Goal: Task Accomplishment & Management: Manage account settings

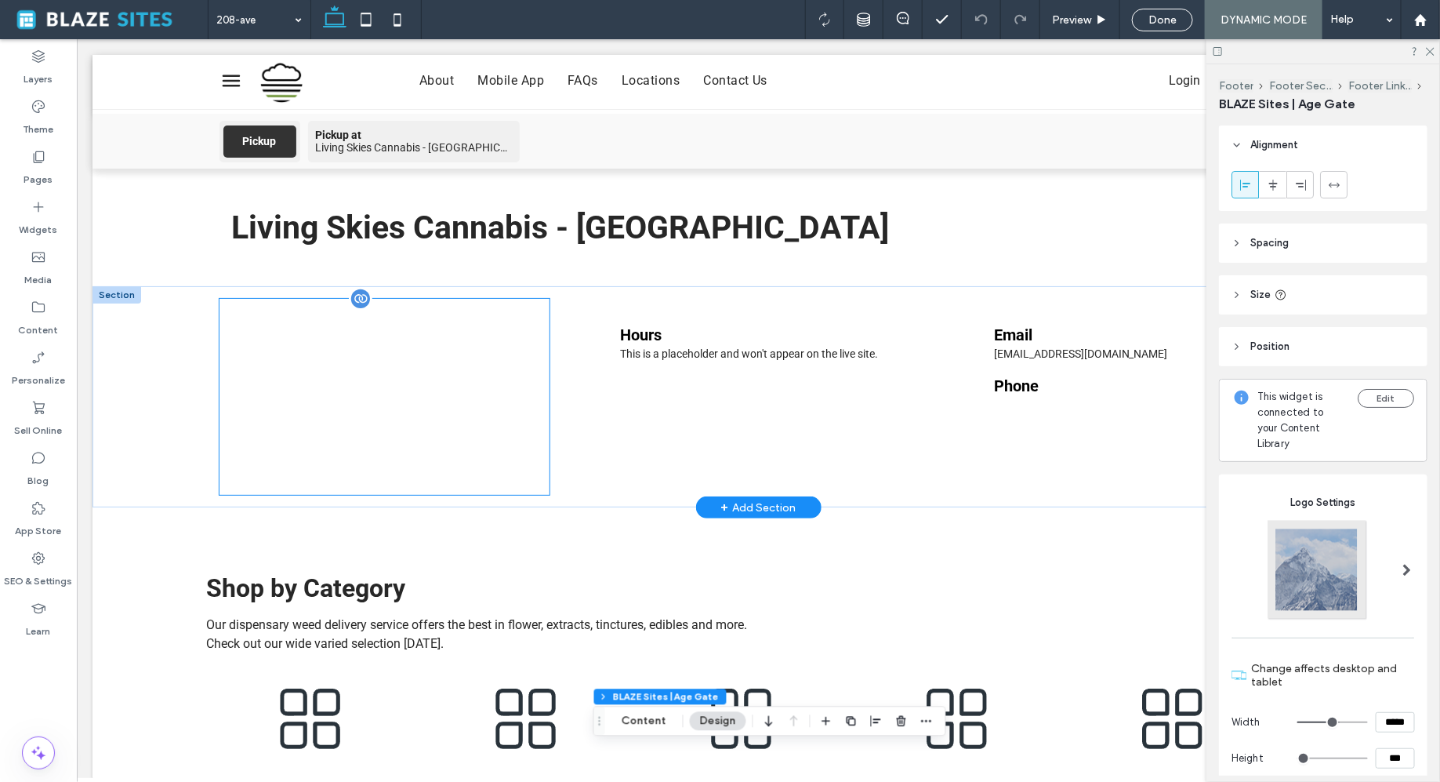
click at [420, 393] on div at bounding box center [384, 396] width 331 height 196
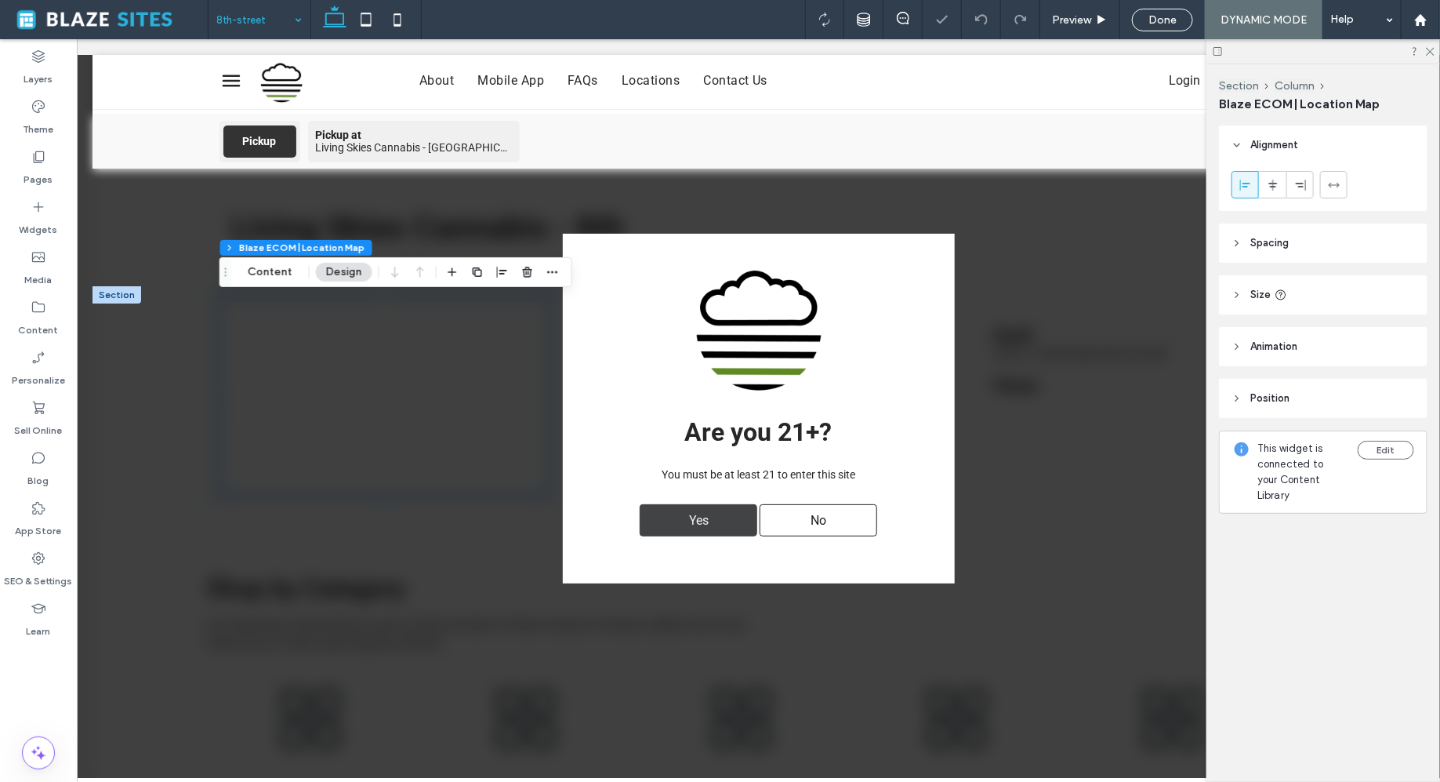
click at [696, 523] on span "Yes" at bounding box center [698, 519] width 31 height 31
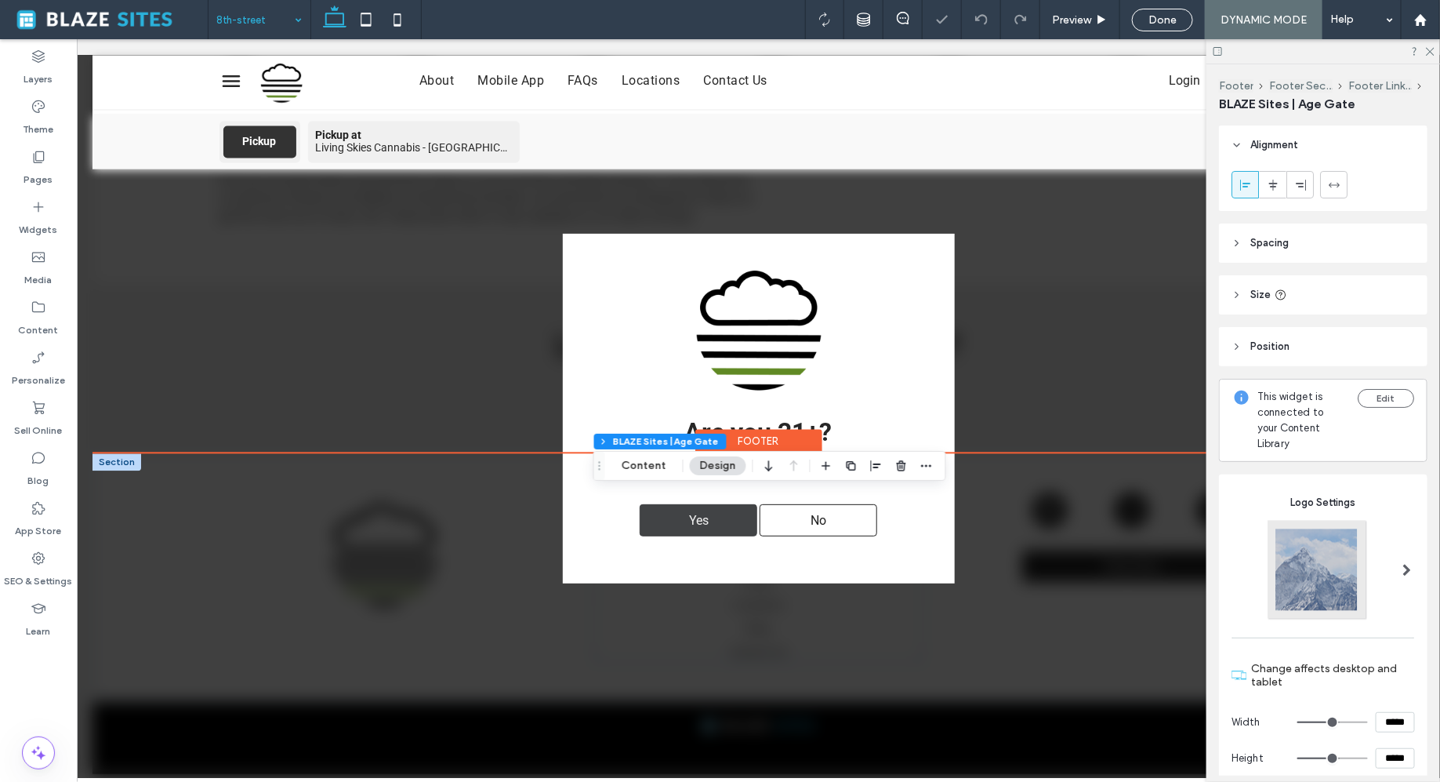
click at [683, 521] on span "Yes" at bounding box center [698, 519] width 31 height 31
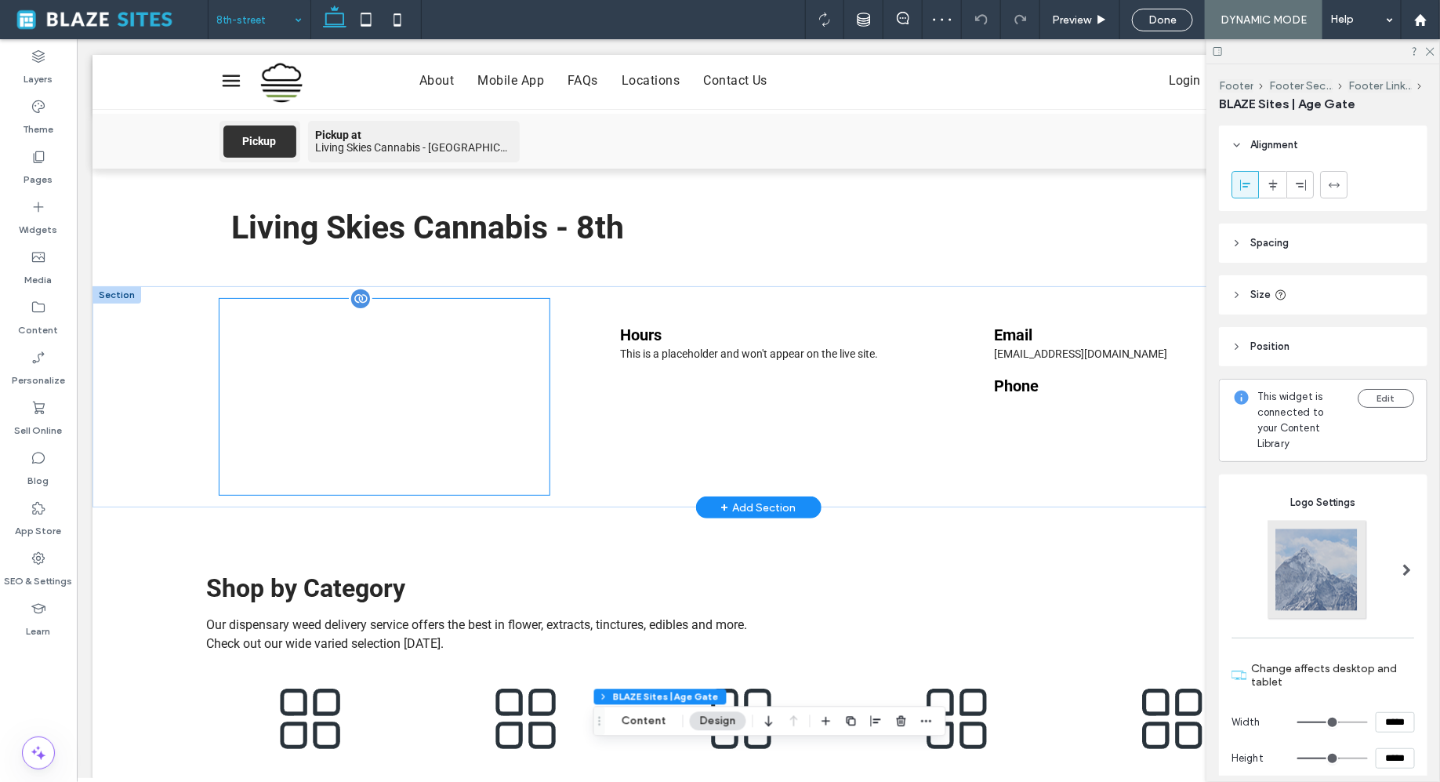
click at [458, 436] on div at bounding box center [384, 396] width 331 height 196
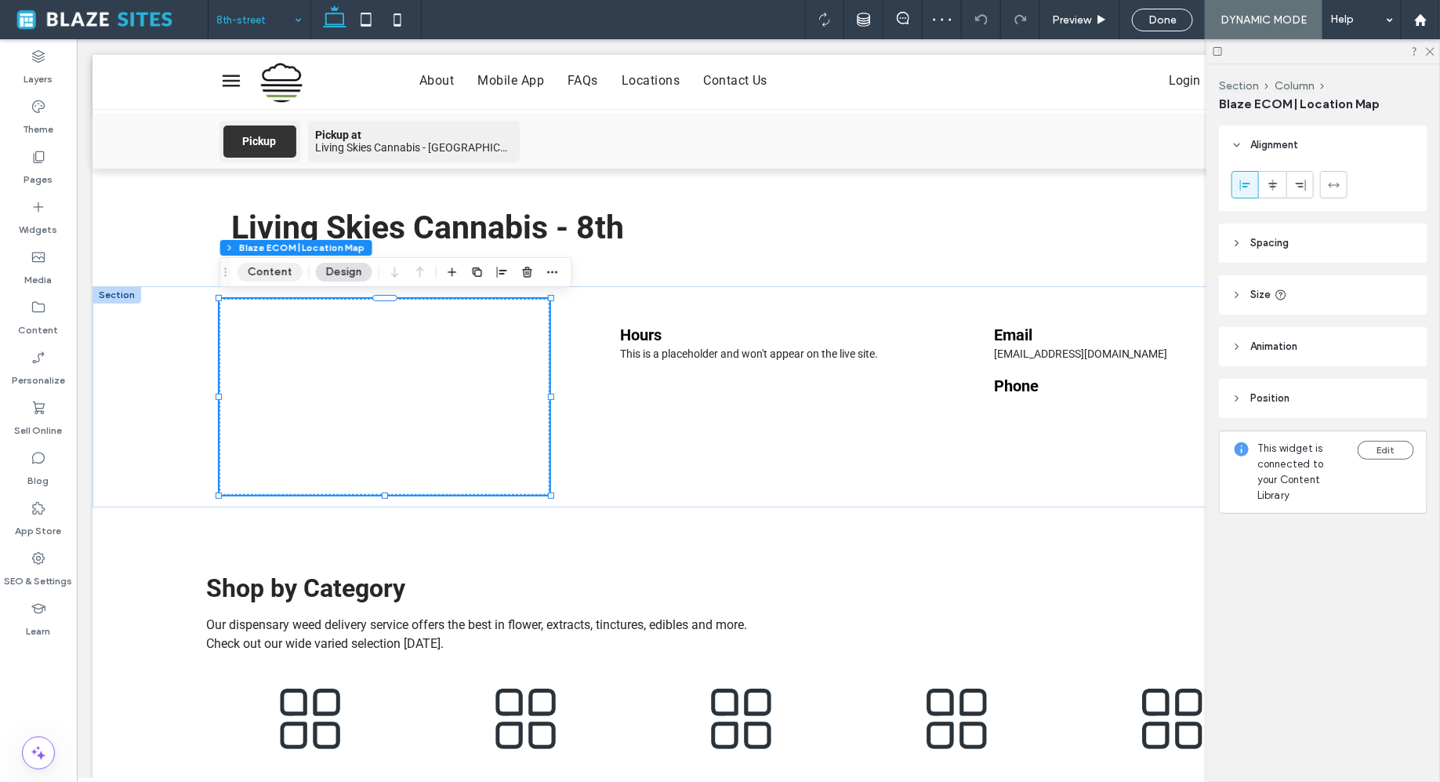
click at [276, 274] on button "Content" at bounding box center [270, 272] width 65 height 19
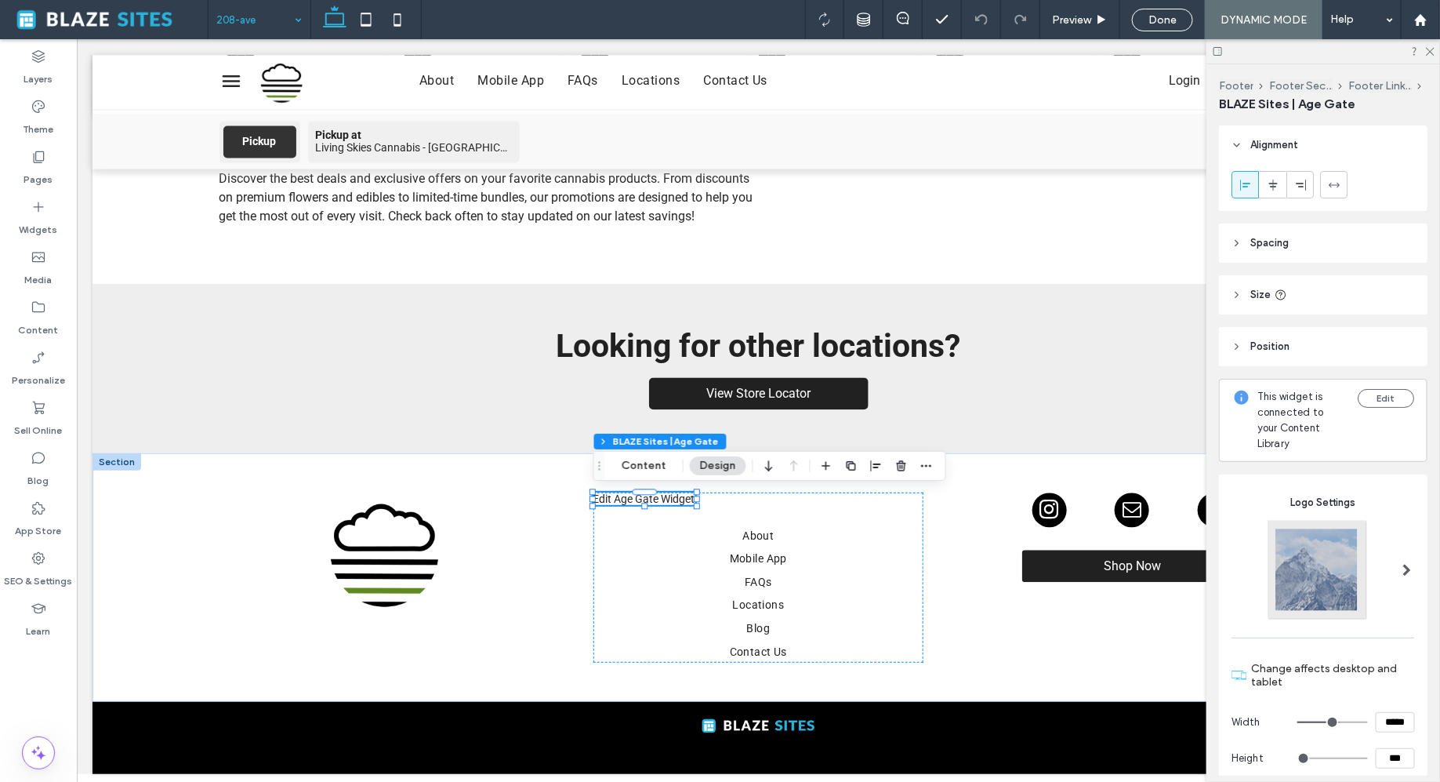
click at [261, 18] on div at bounding box center [720, 391] width 1440 height 782
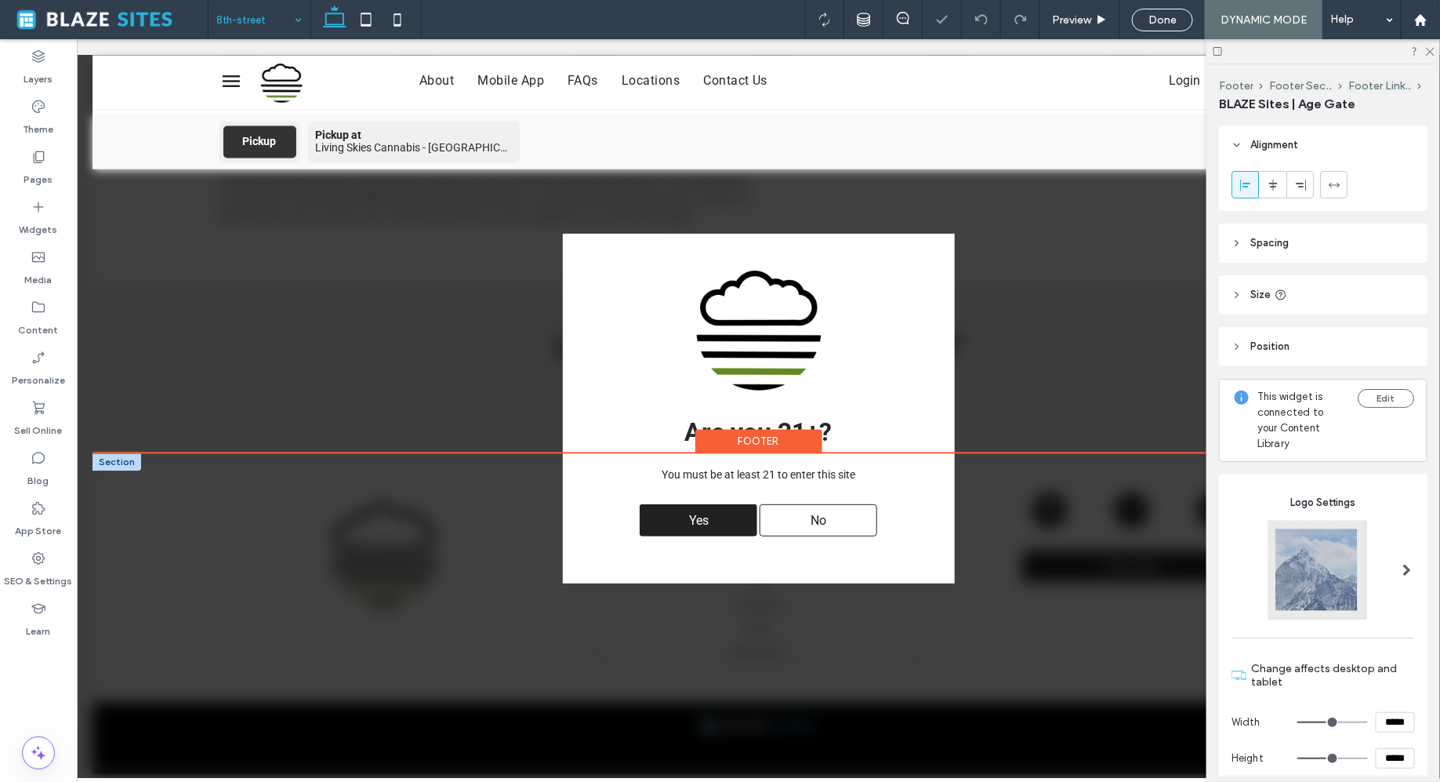
scroll to position [1455, 0]
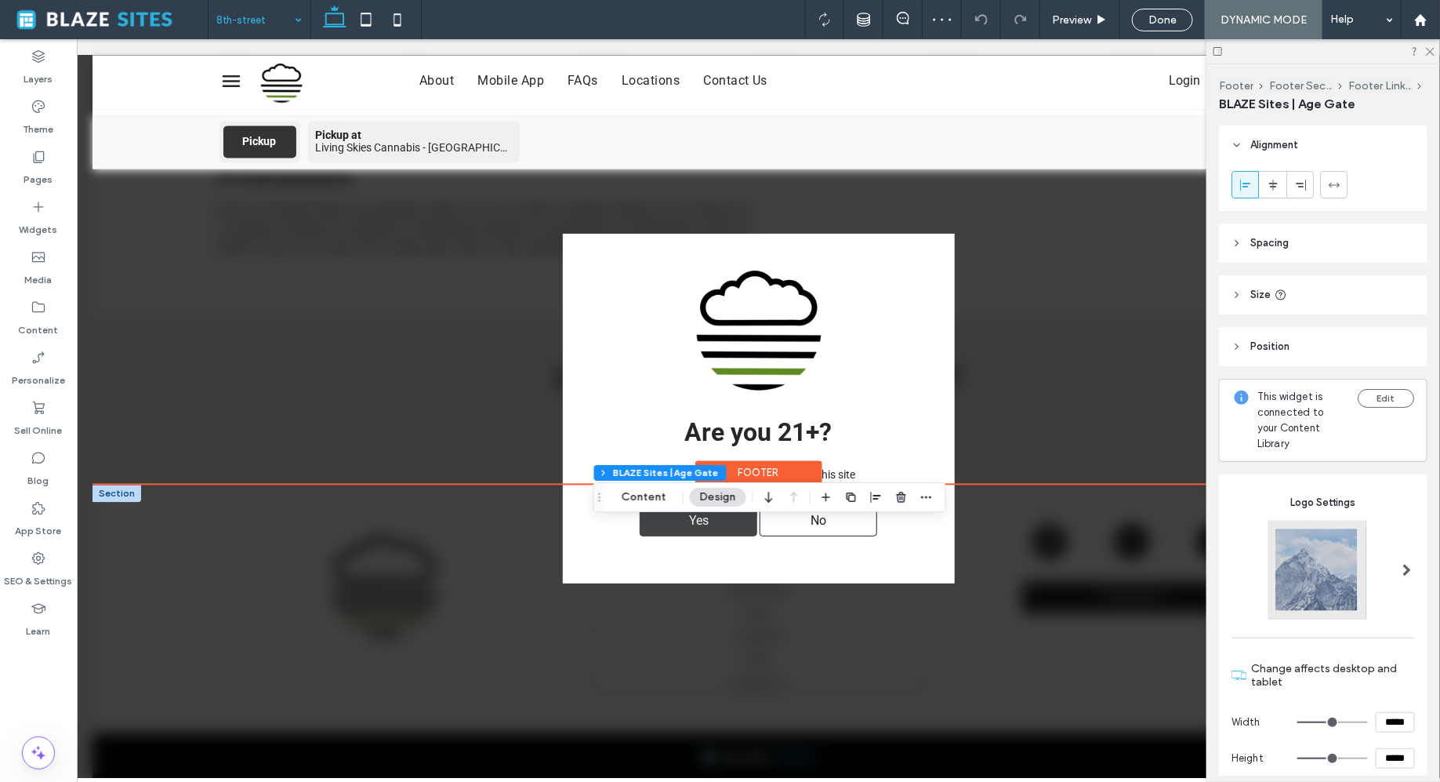
click at [699, 534] on span "Yes" at bounding box center [698, 519] width 31 height 31
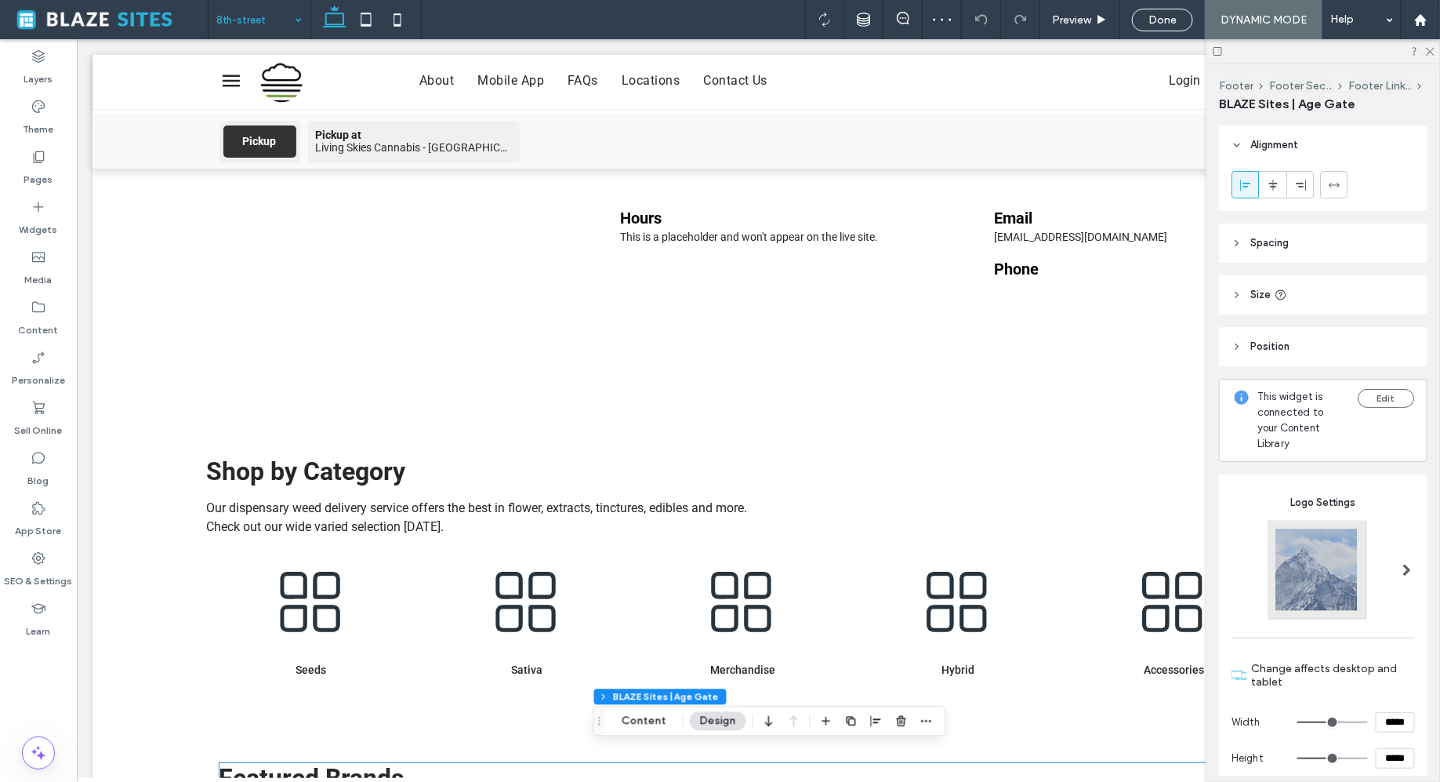
scroll to position [0, 0]
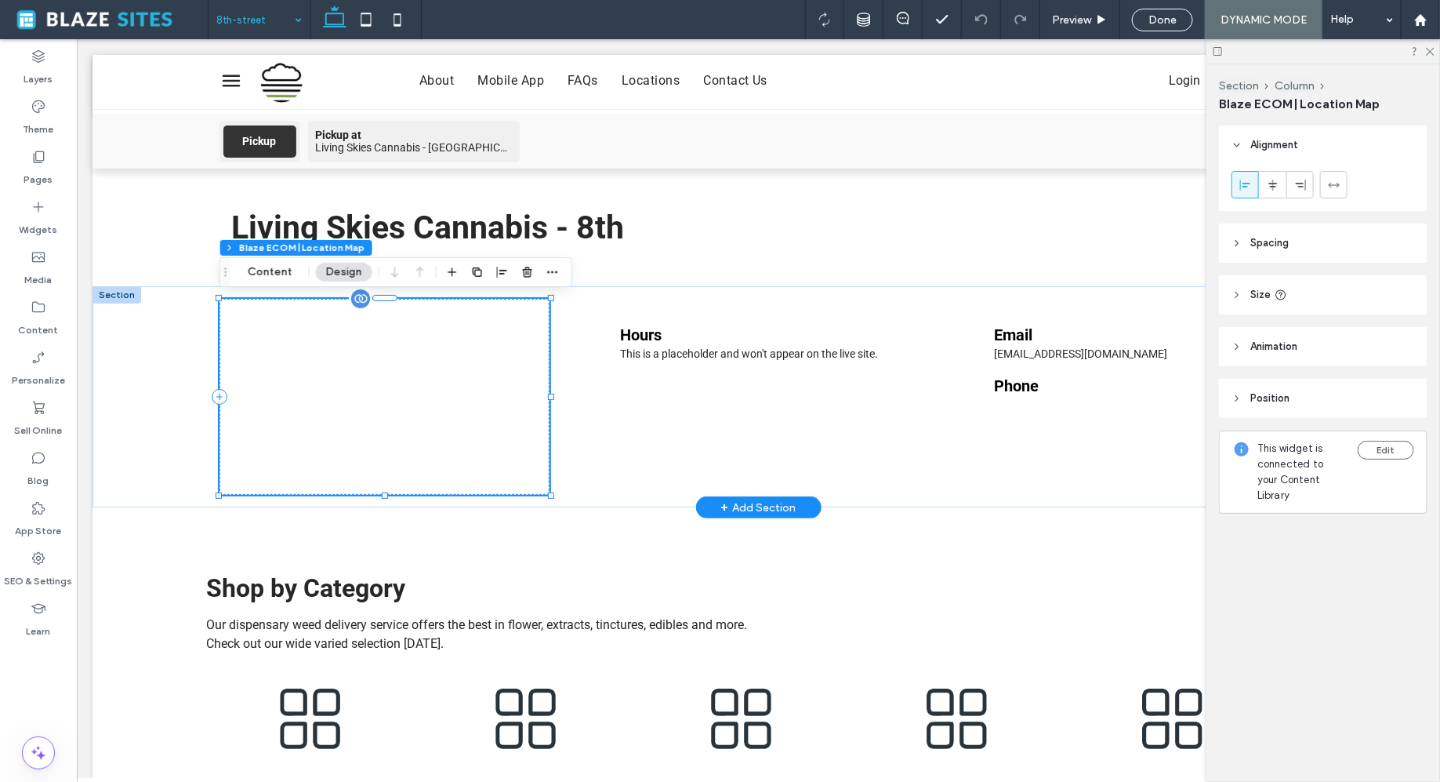
click at [423, 420] on div at bounding box center [384, 396] width 331 height 196
click at [276, 267] on button "Content" at bounding box center [270, 272] width 65 height 19
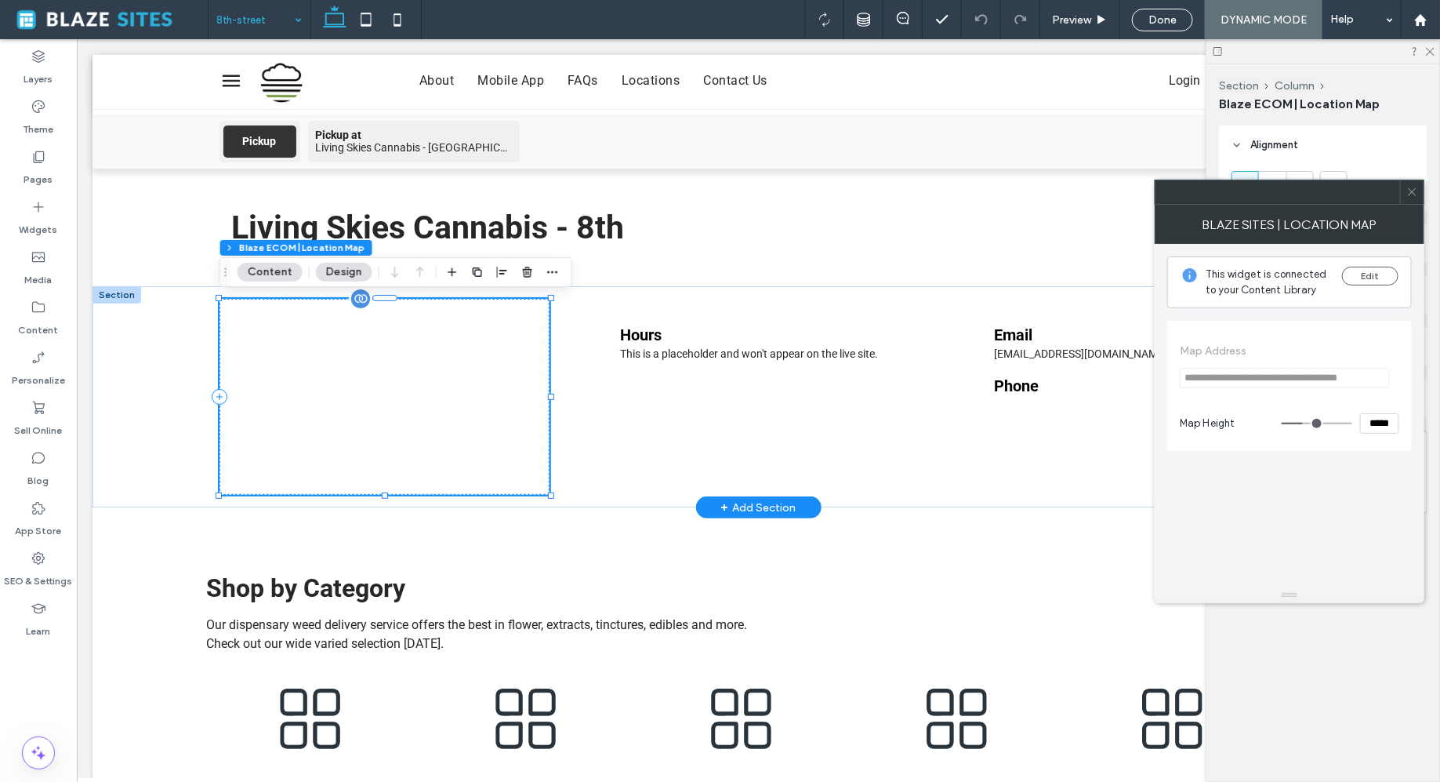
click at [361, 352] on div at bounding box center [384, 396] width 331 height 196
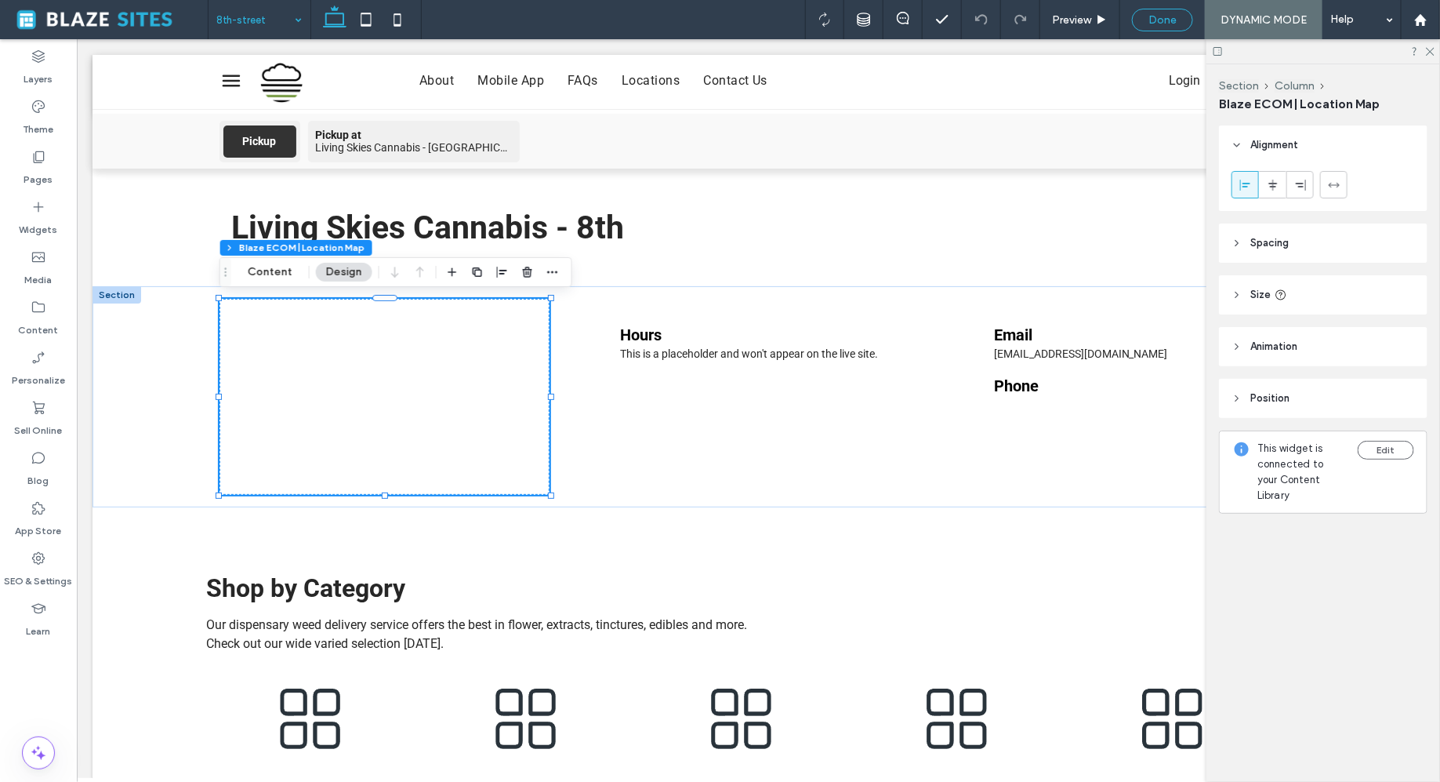
click at [1152, 20] on span "Done" at bounding box center [1163, 19] width 28 height 13
click at [1248, 23] on div at bounding box center [720, 391] width 1440 height 782
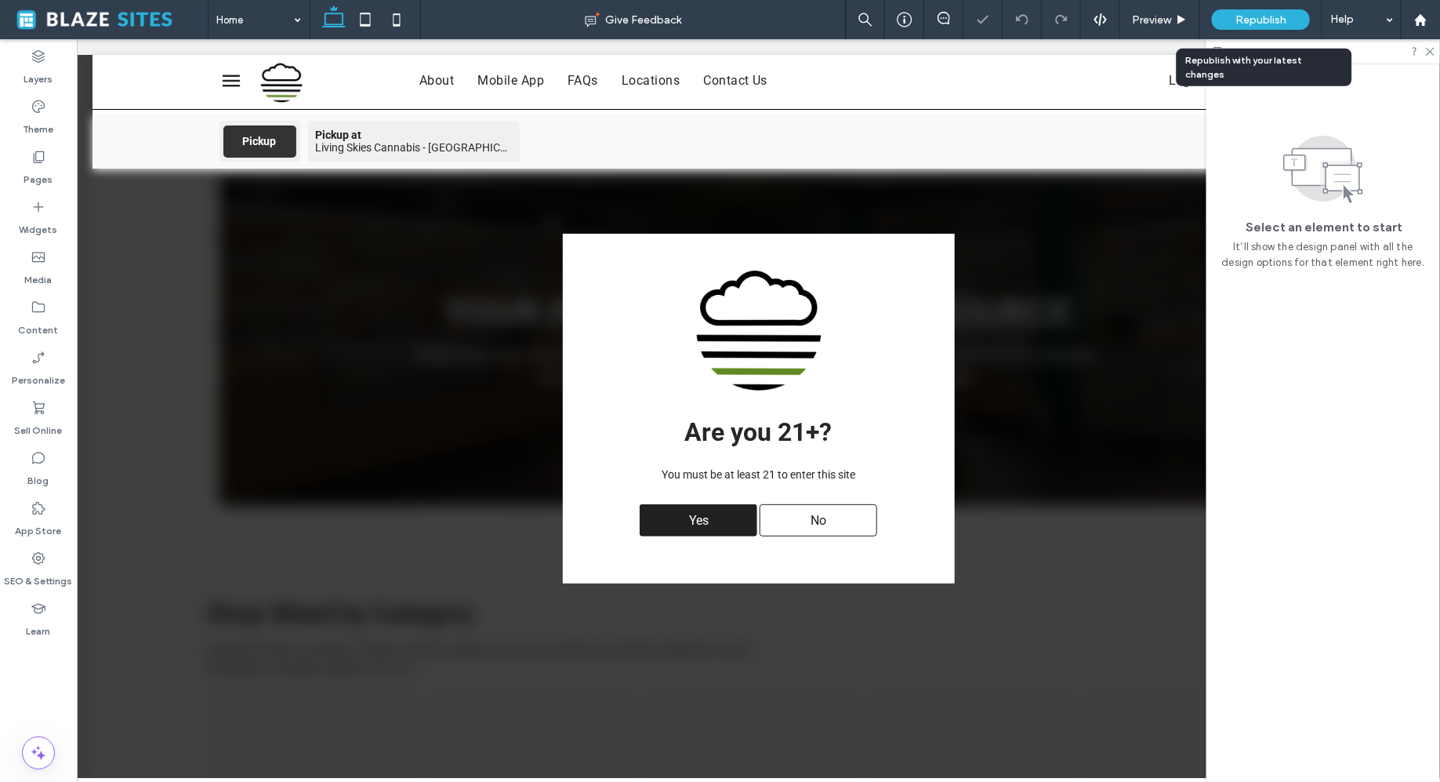
click at [1248, 23] on span "Republish" at bounding box center [1261, 19] width 51 height 13
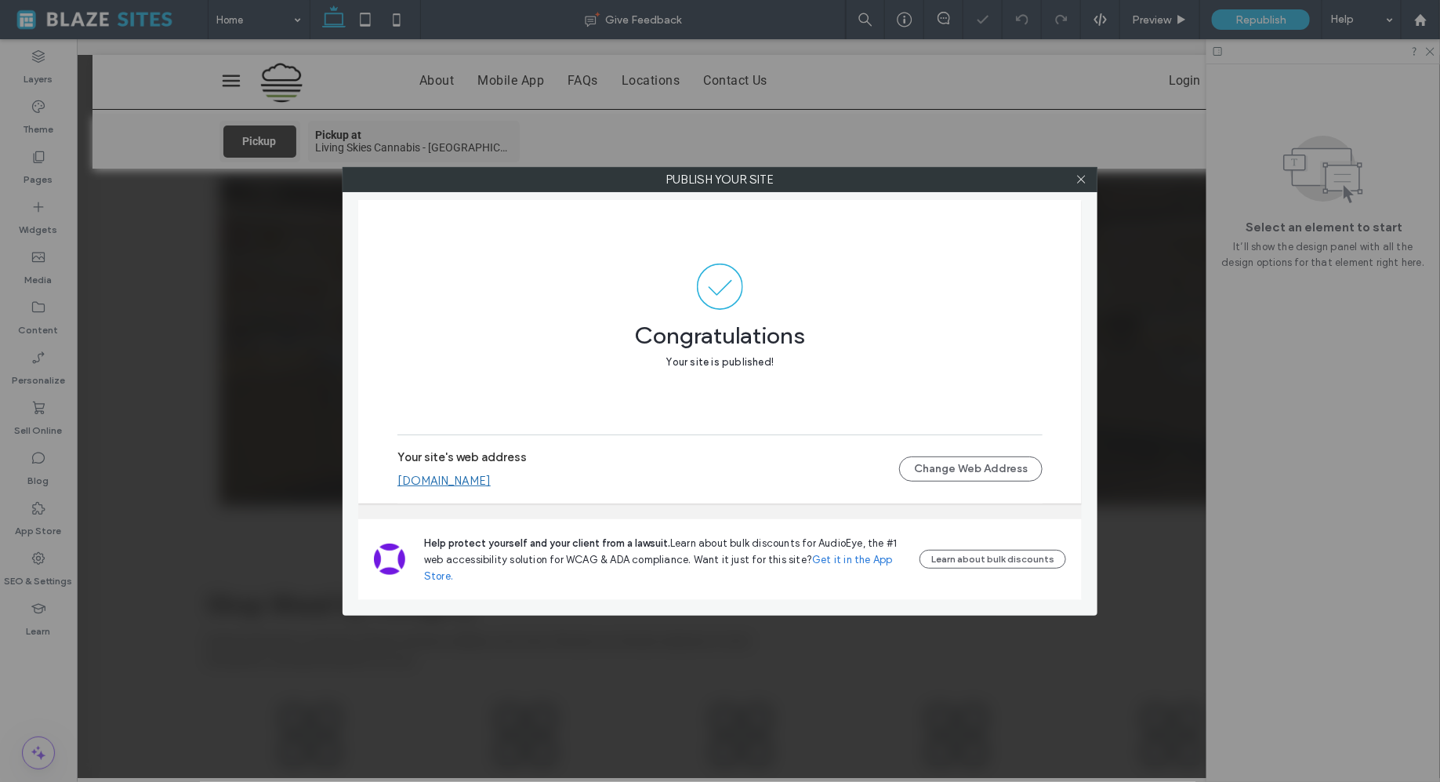
click at [473, 475] on link "[DOMAIN_NAME]" at bounding box center [444, 481] width 93 height 14
click at [1083, 185] on span at bounding box center [1082, 180] width 12 height 24
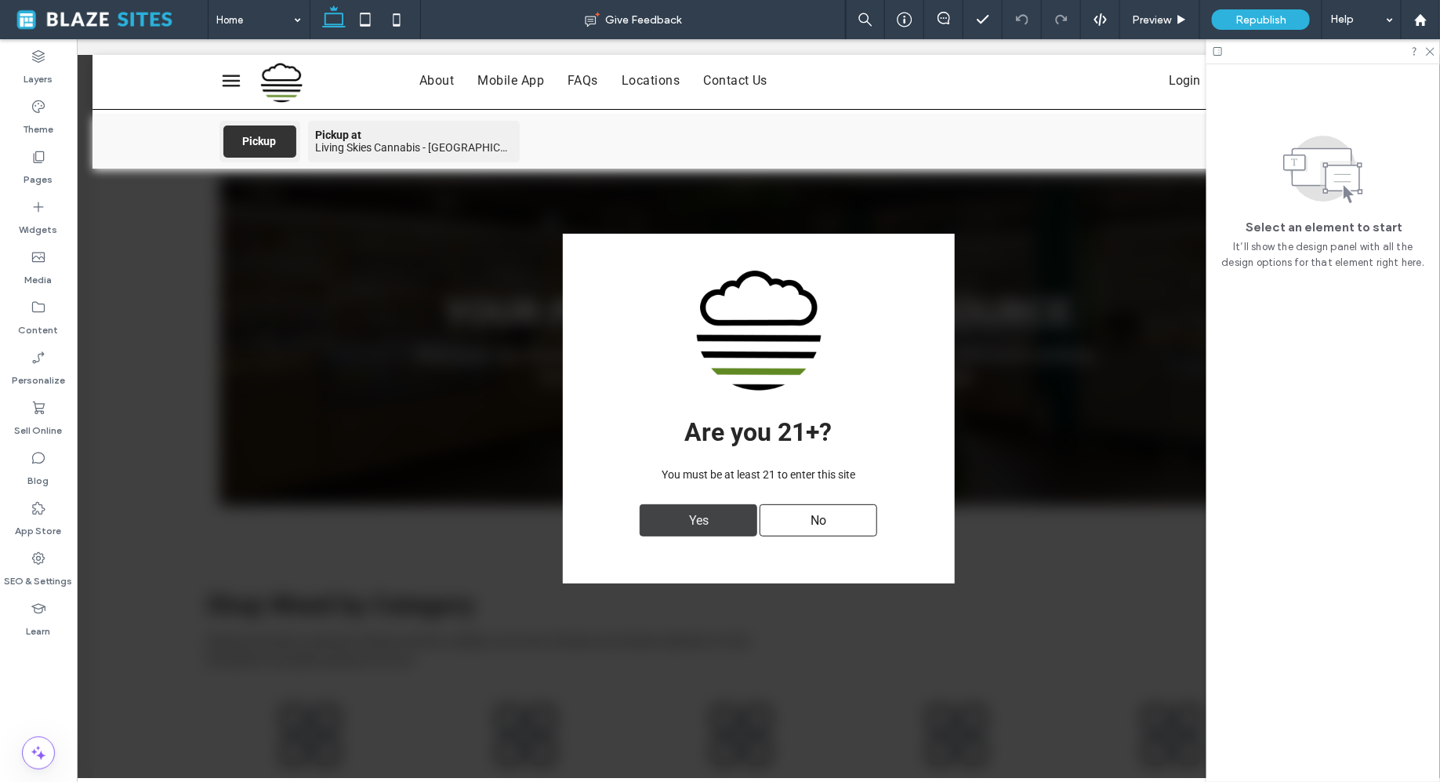
click at [671, 526] on div "Yes" at bounding box center [698, 519] width 118 height 32
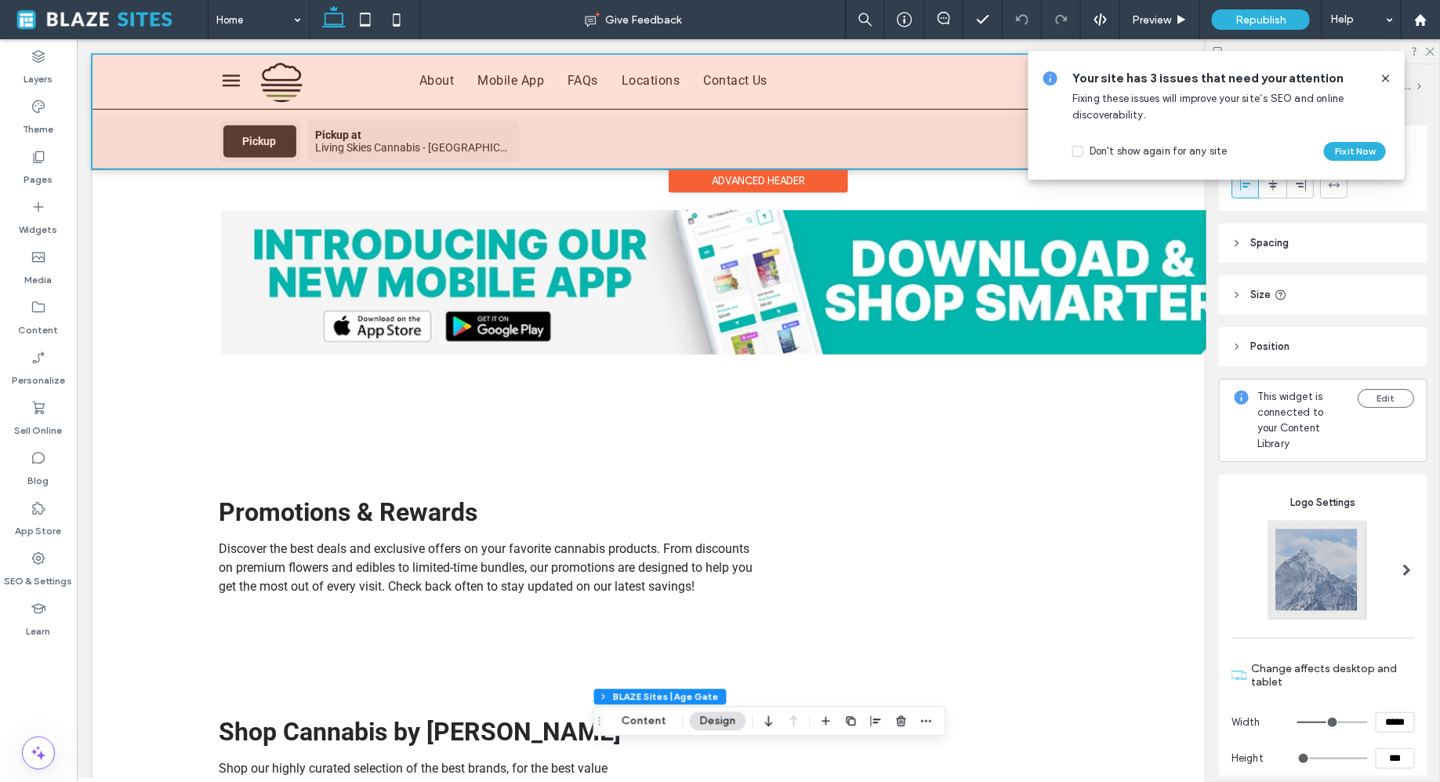
scroll to position [463, 0]
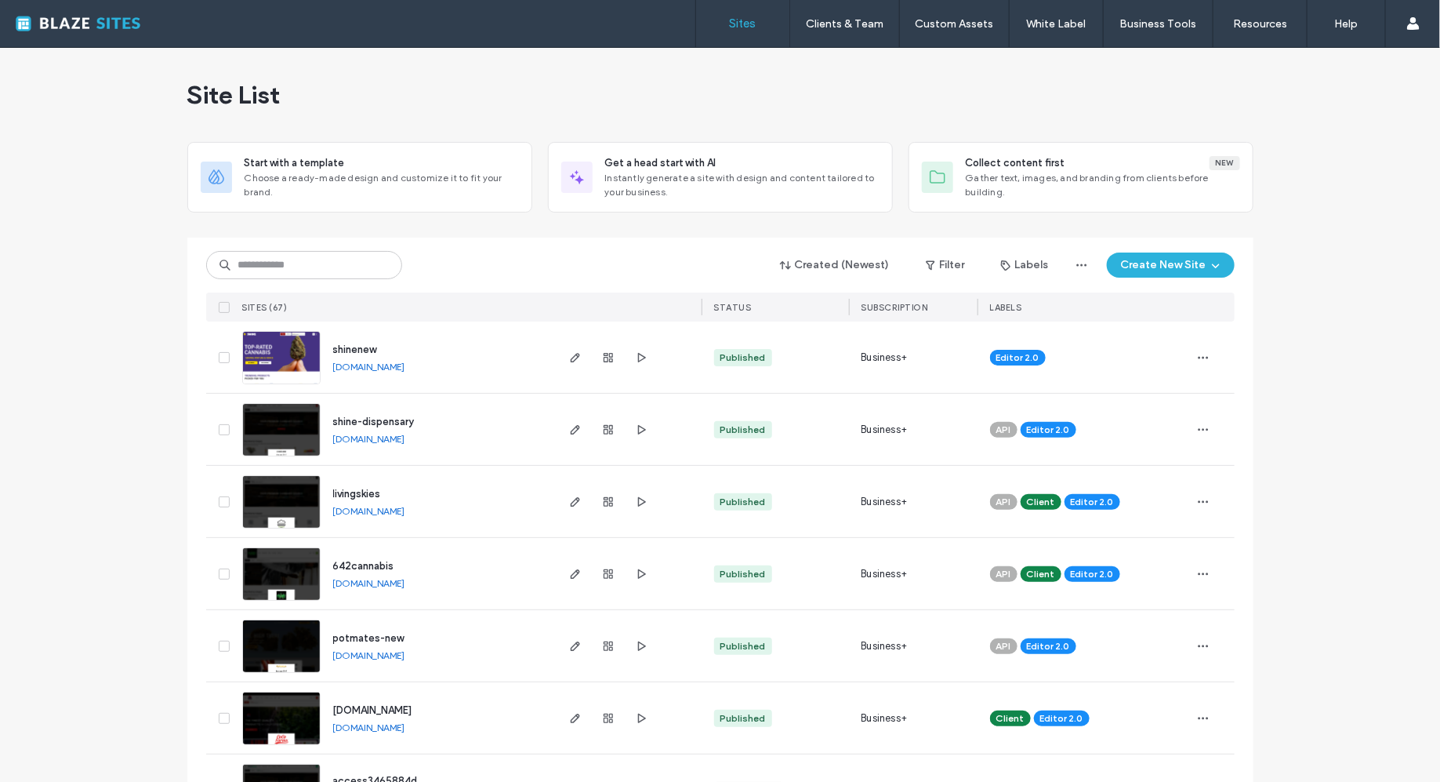
click at [514, 506] on div "livingskies livingskies.multiscreensite.com" at bounding box center [437, 501] width 233 height 71
click at [570, 500] on use "button" at bounding box center [574, 501] width 9 height 9
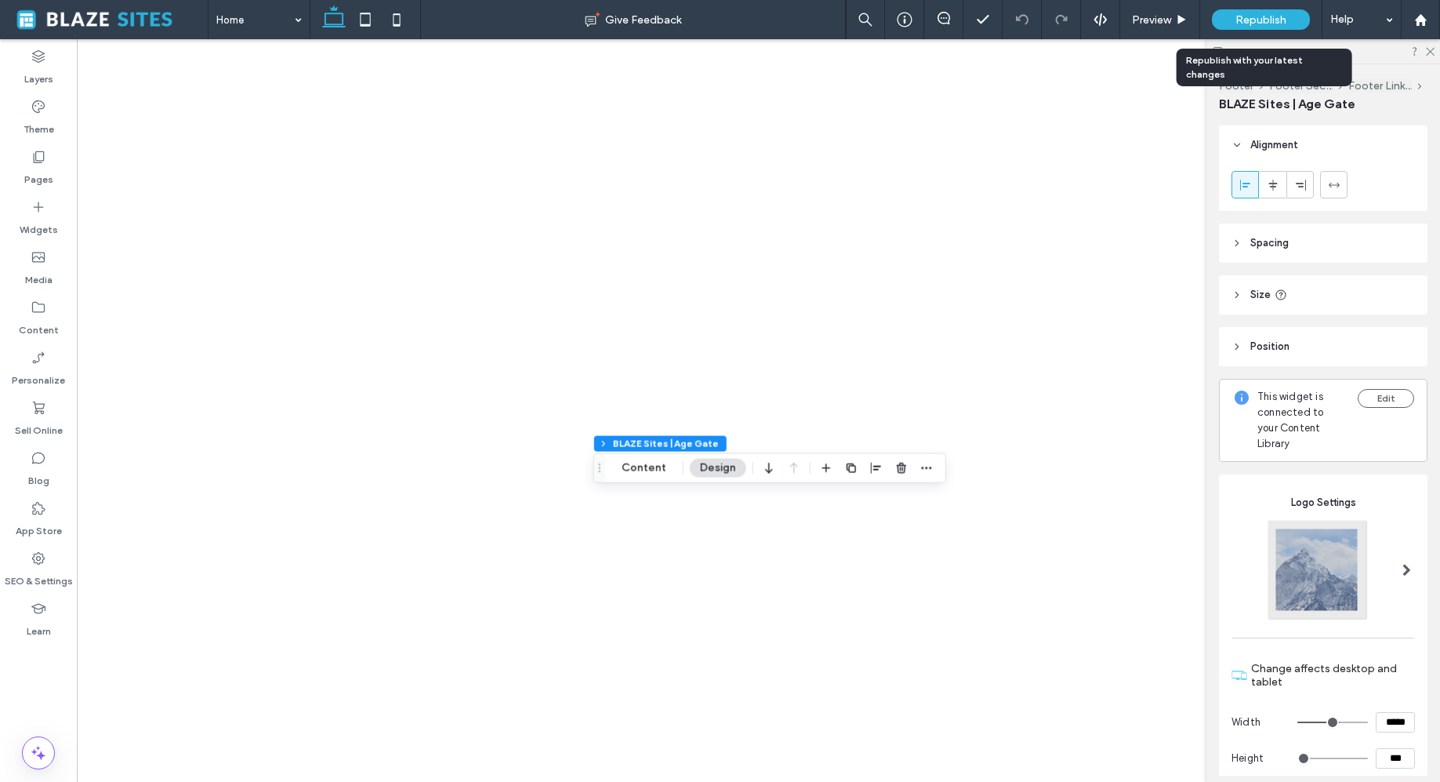
click at [1292, 20] on div "Republish" at bounding box center [1261, 19] width 98 height 20
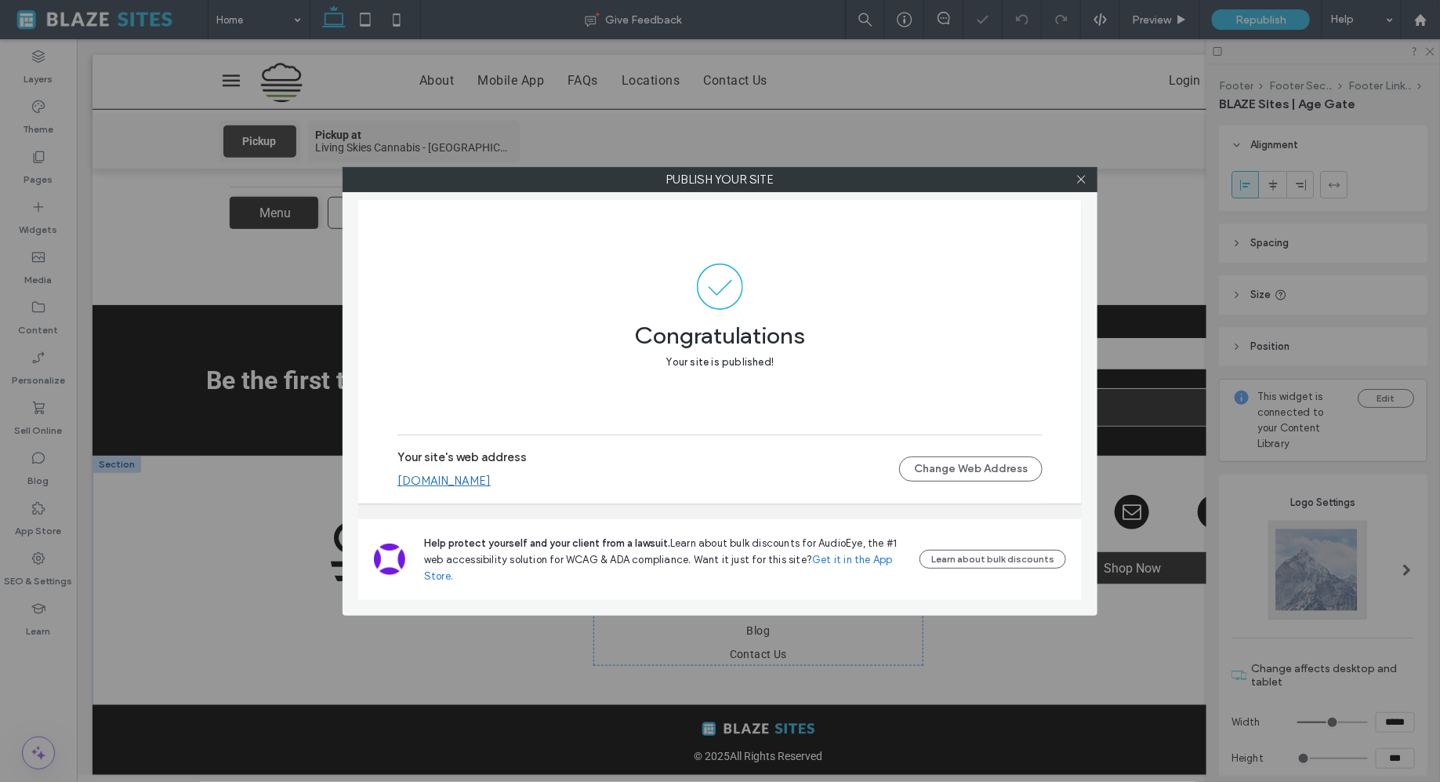
click at [491, 477] on link "[DOMAIN_NAME]" at bounding box center [444, 481] width 93 height 14
click at [1086, 176] on icon at bounding box center [1082, 179] width 12 height 12
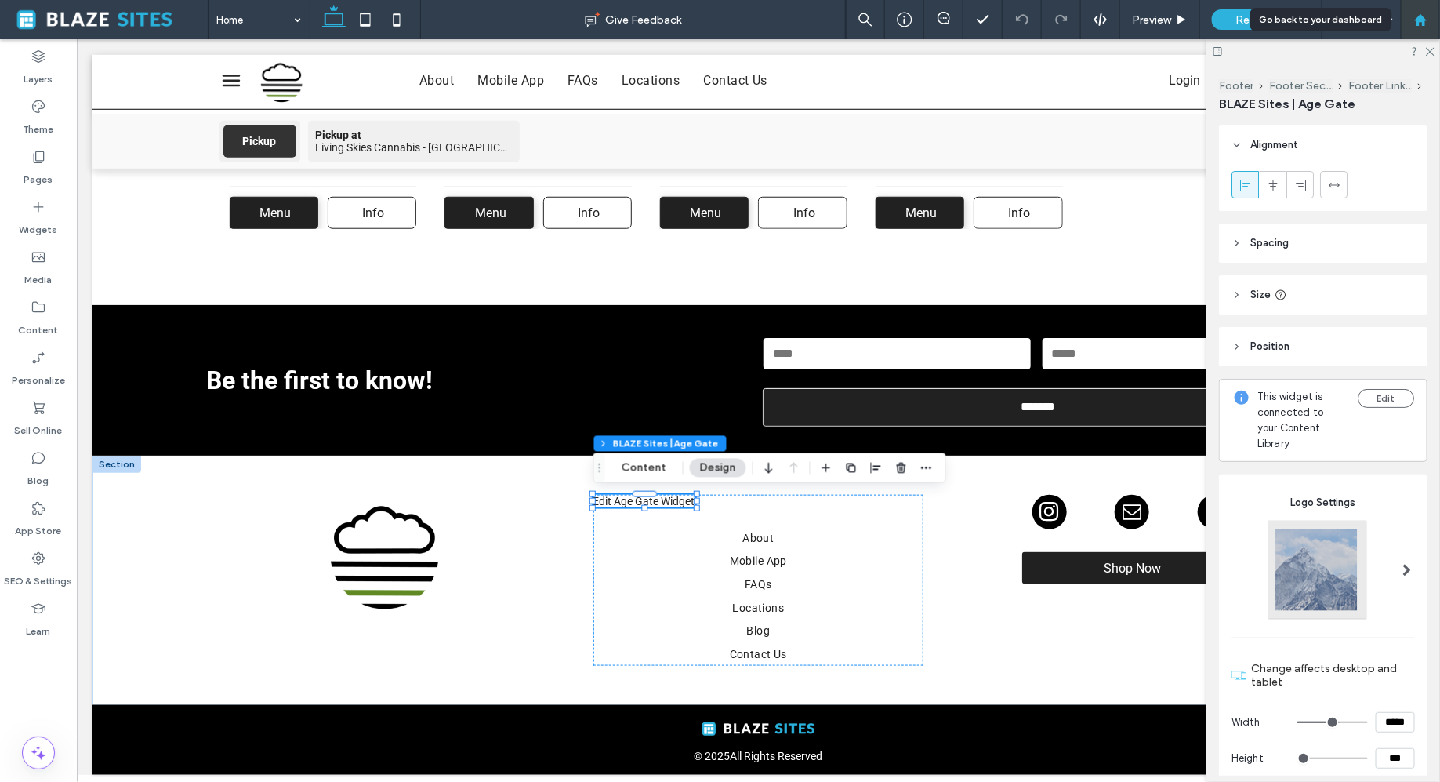
click at [1418, 22] on use at bounding box center [1421, 19] width 12 height 12
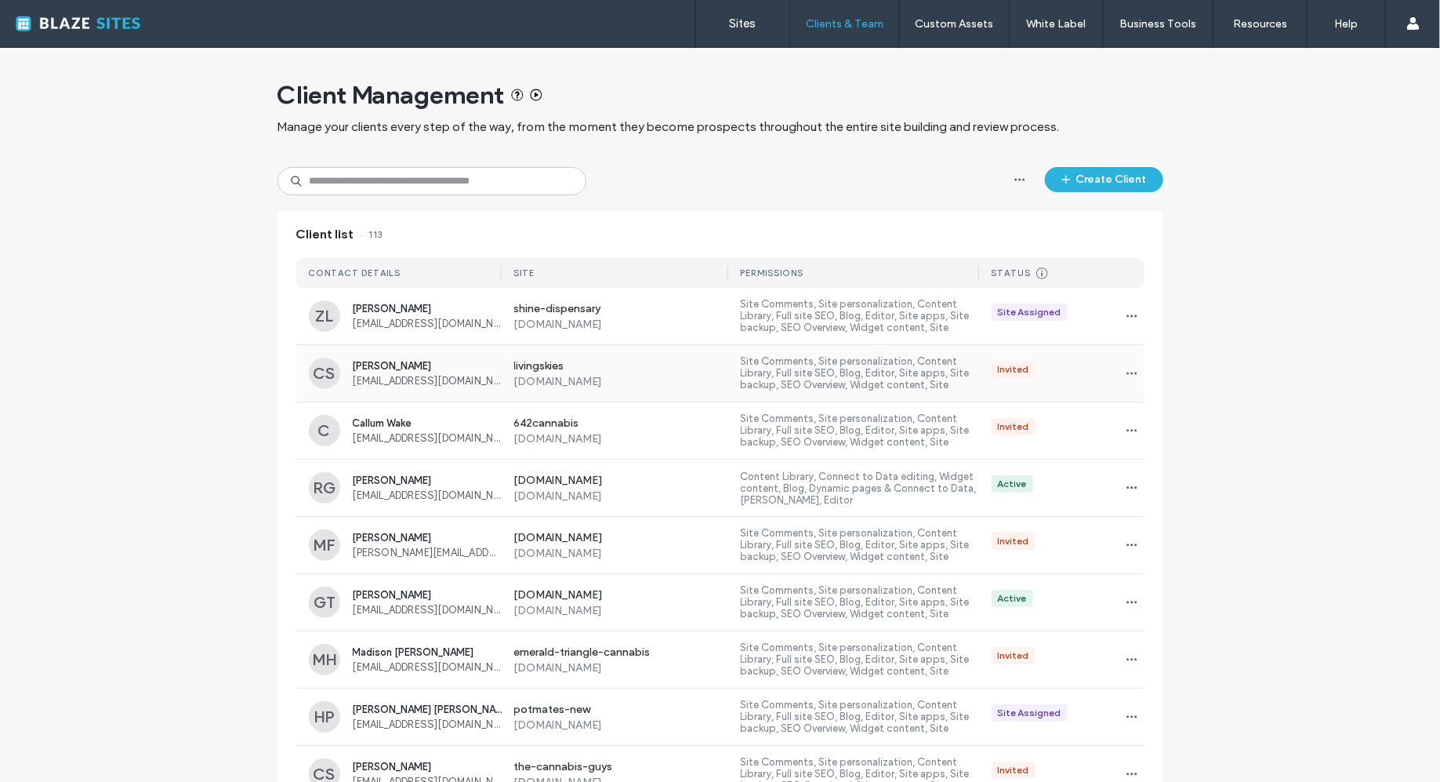
click at [599, 379] on label "[DOMAIN_NAME]" at bounding box center [621, 381] width 215 height 13
